Goal: Information Seeking & Learning: Find specific fact

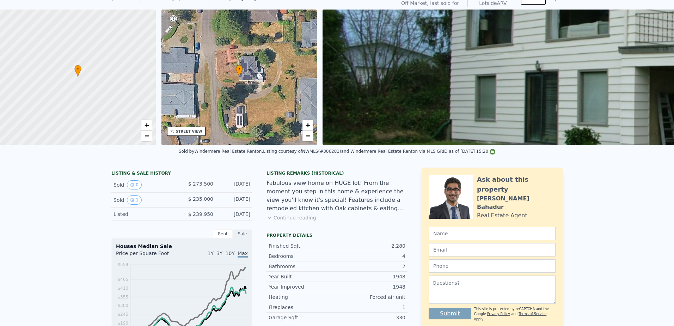
scroll to position [2, 0]
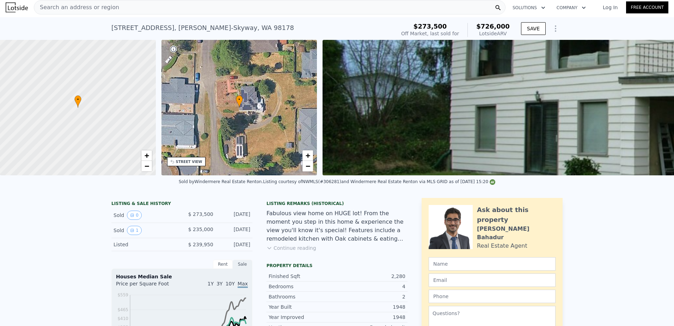
click at [268, 249] on icon at bounding box center [269, 248] width 3 height 2
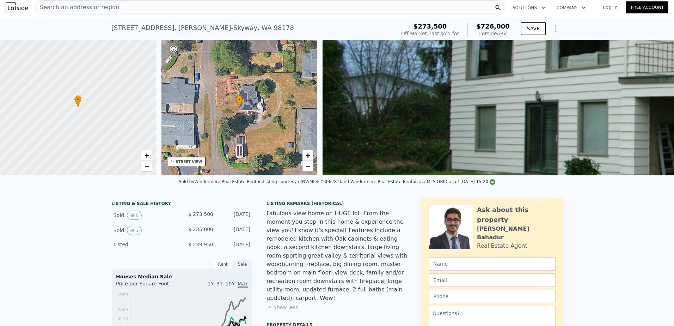
click at [97, 6] on span "Search an address or region" at bounding box center [76, 7] width 85 height 8
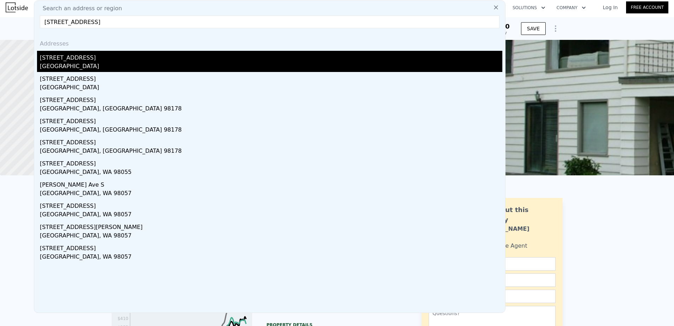
type input "[STREET_ADDRESS]"
click at [76, 60] on div "[STREET_ADDRESS]" at bounding box center [271, 56] width 463 height 11
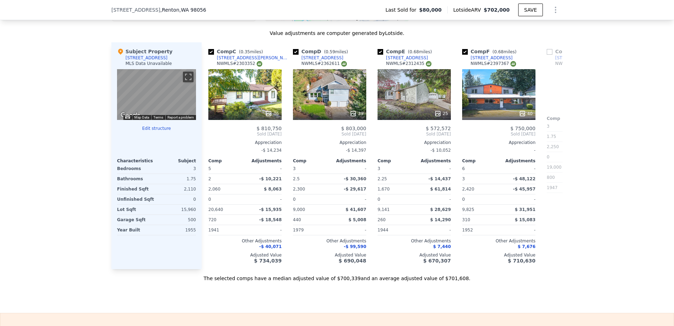
scroll to position [0, 198]
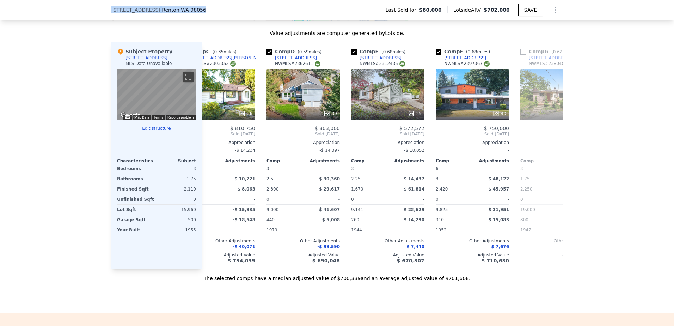
drag, startPoint x: 193, startPoint y: 10, endPoint x: 108, endPoint y: 10, distance: 85.0
click at [108, 10] on div "[STREET_ADDRESS] Last Sold for $80,000 Lotside ARV $702,000 SAVE" at bounding box center [337, 10] width 674 height 20
copy div "[STREET_ADDRESS]"
